Goal: Find specific page/section: Find specific page/section

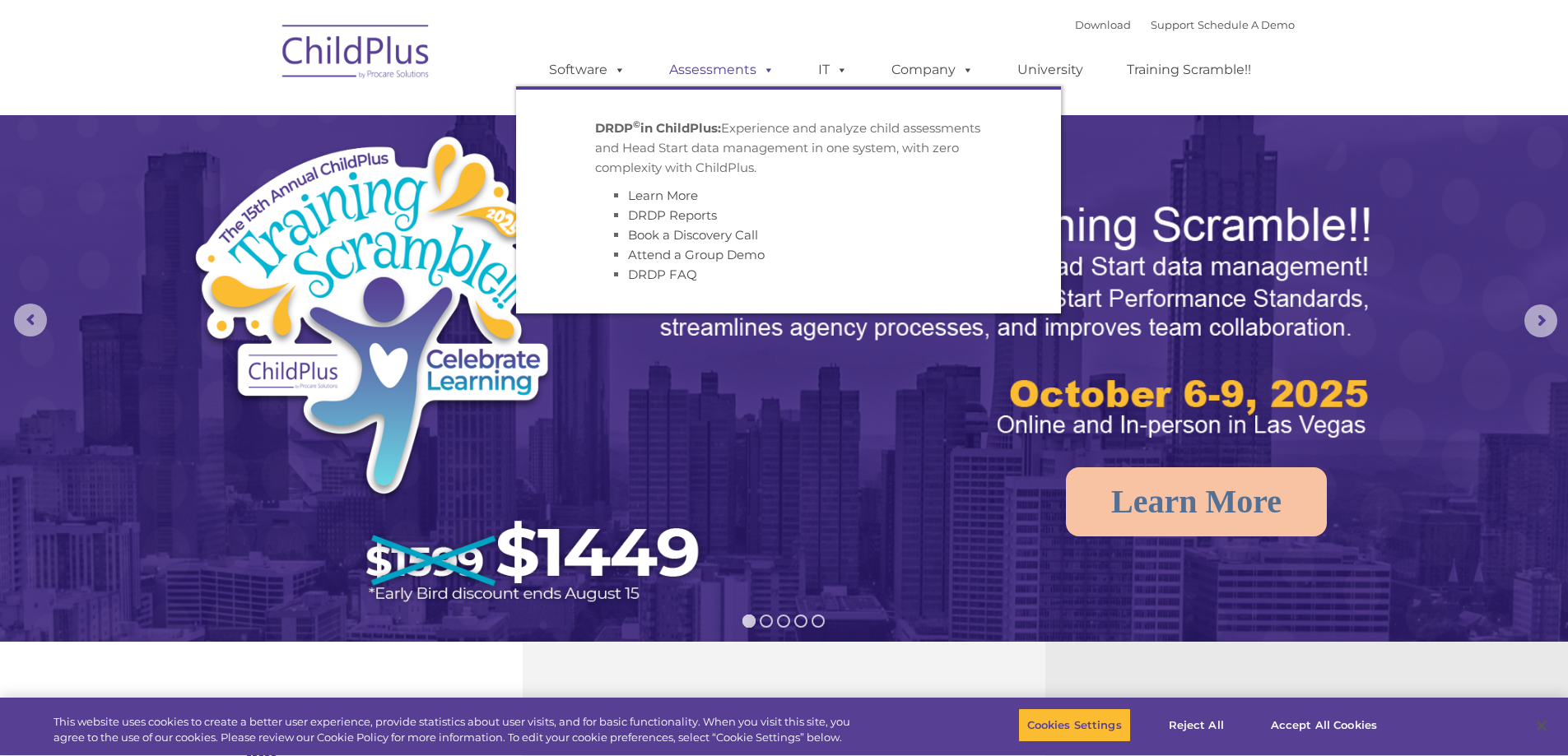
select select "MEDIUM"
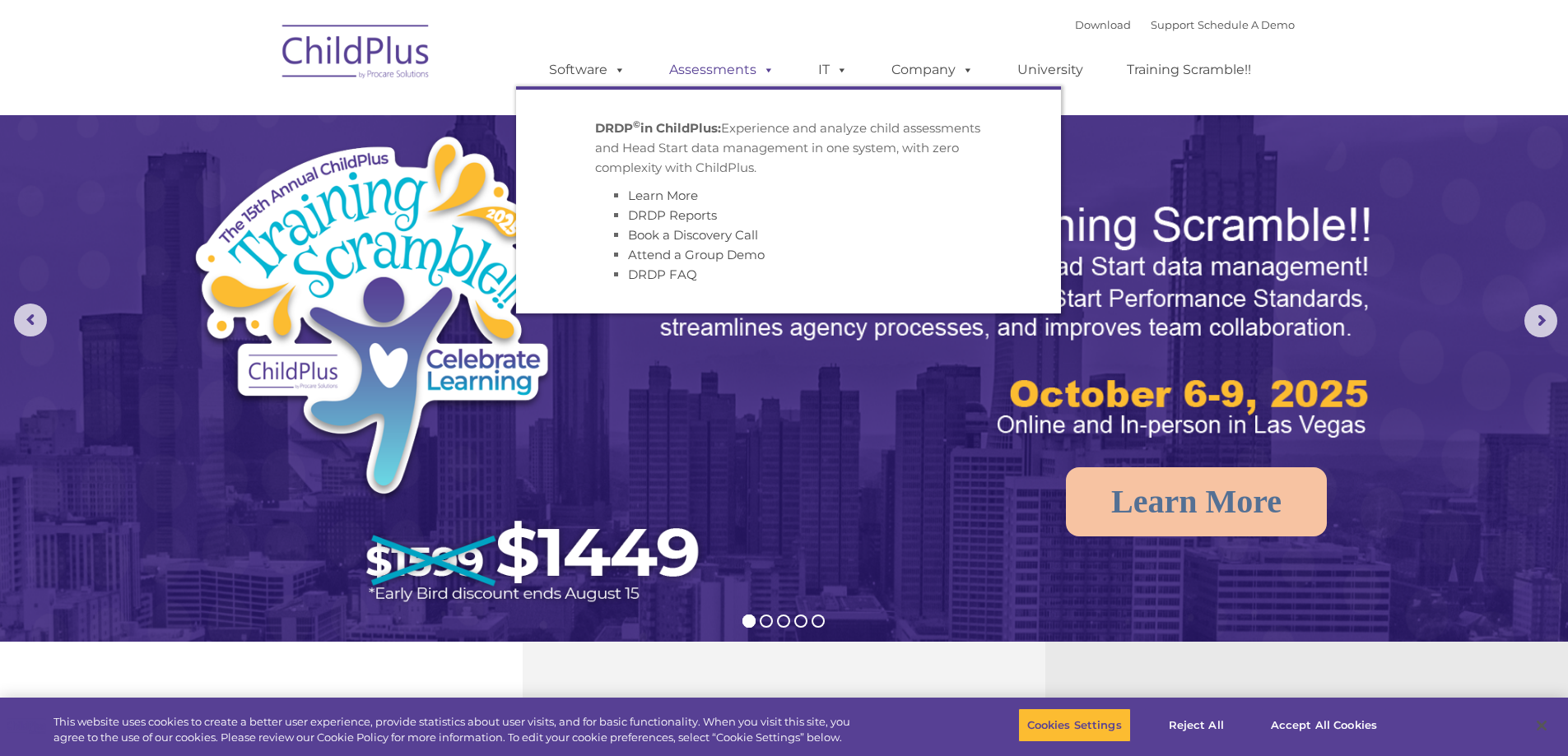
click at [690, 69] on link "Assessments" at bounding box center [721, 70] width 138 height 33
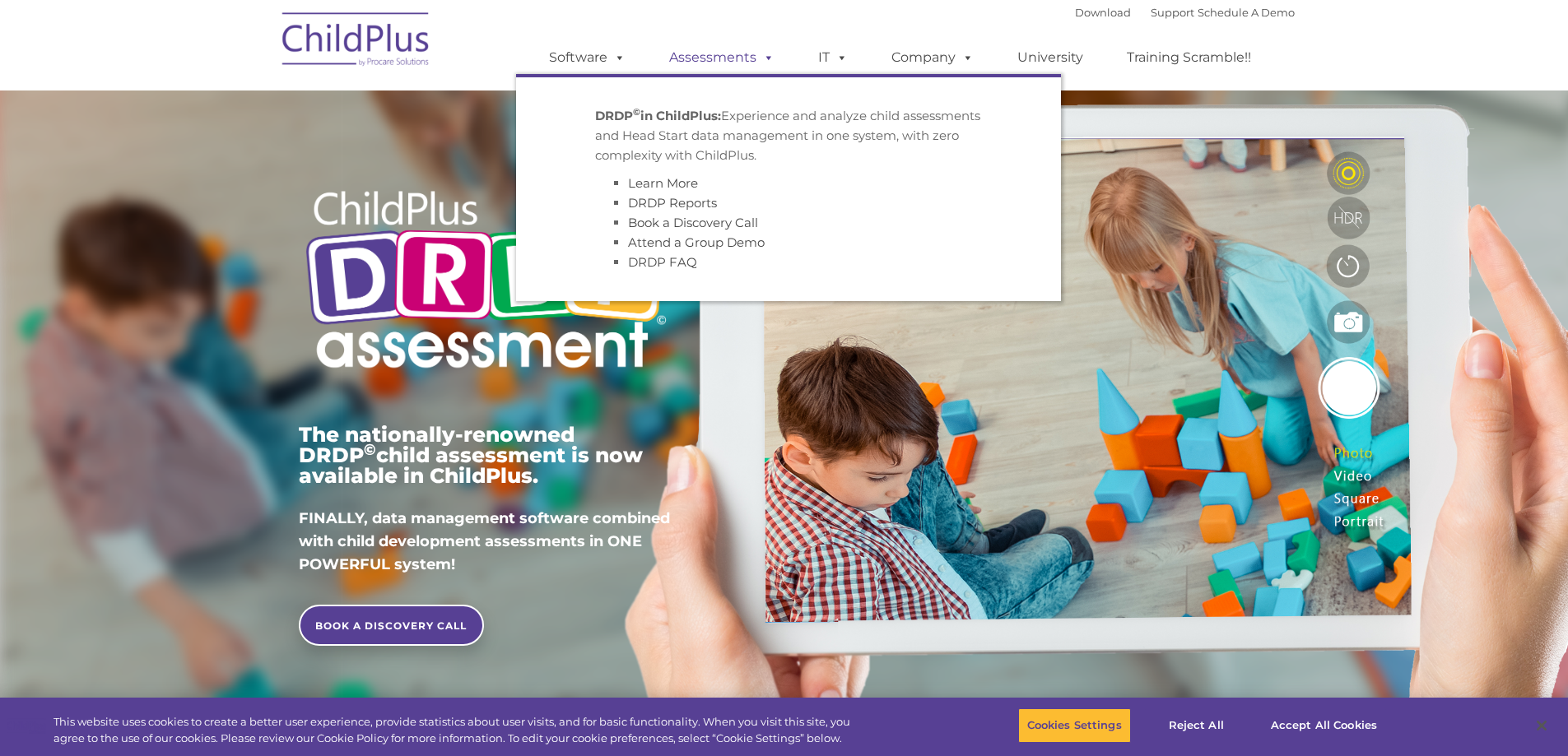
click at [766, 57] on span at bounding box center [765, 57] width 18 height 16
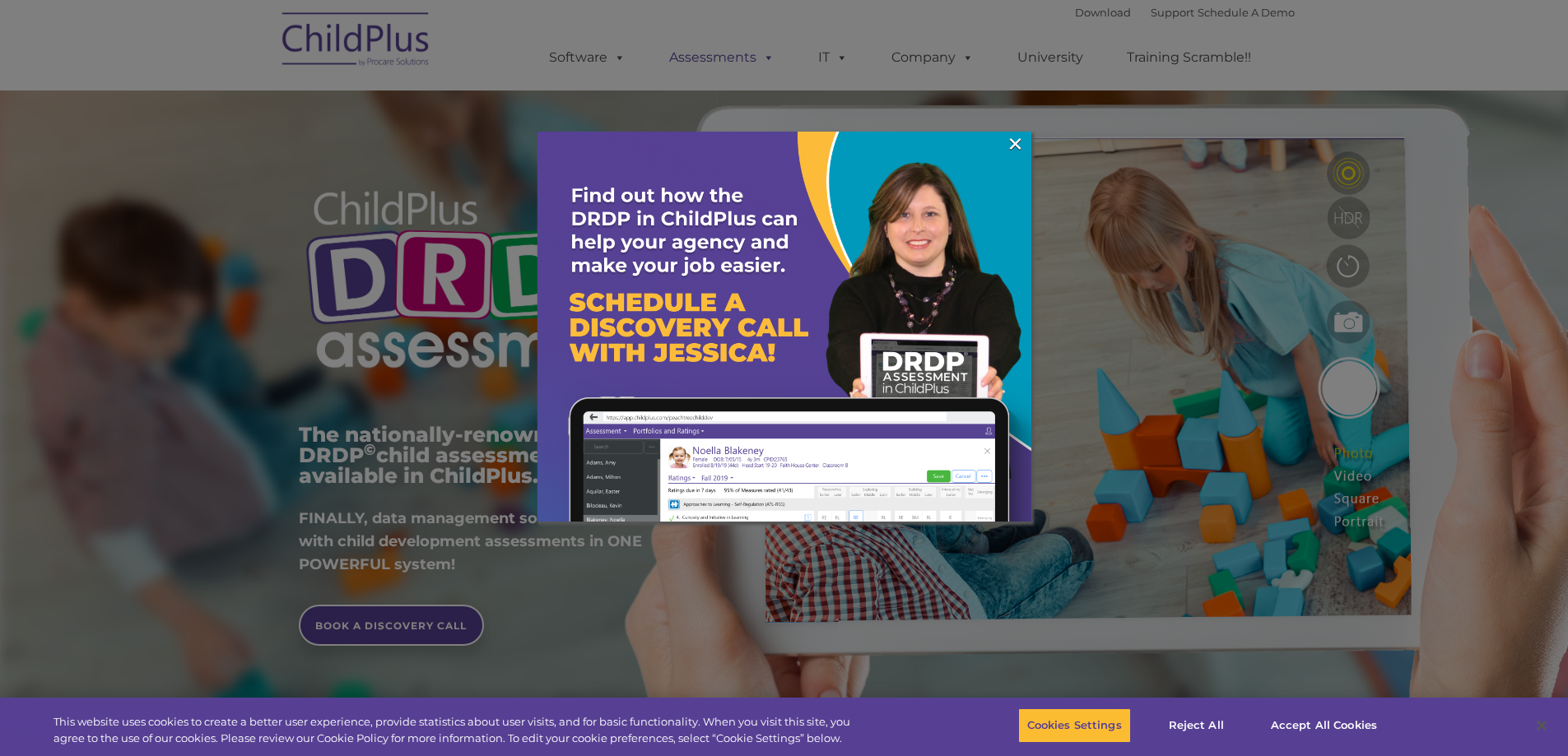
click at [766, 57] on div at bounding box center [784, 378] width 1568 height 756
